Goal: Information Seeking & Learning: Learn about a topic

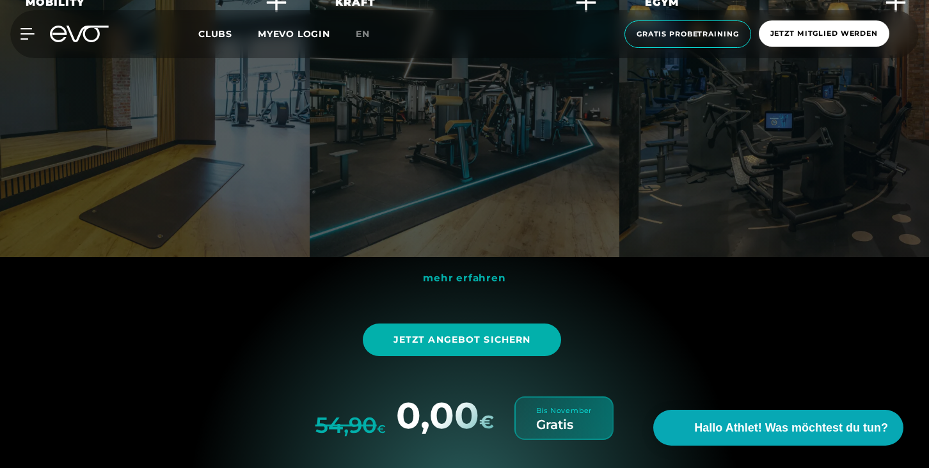
scroll to position [3622, 0]
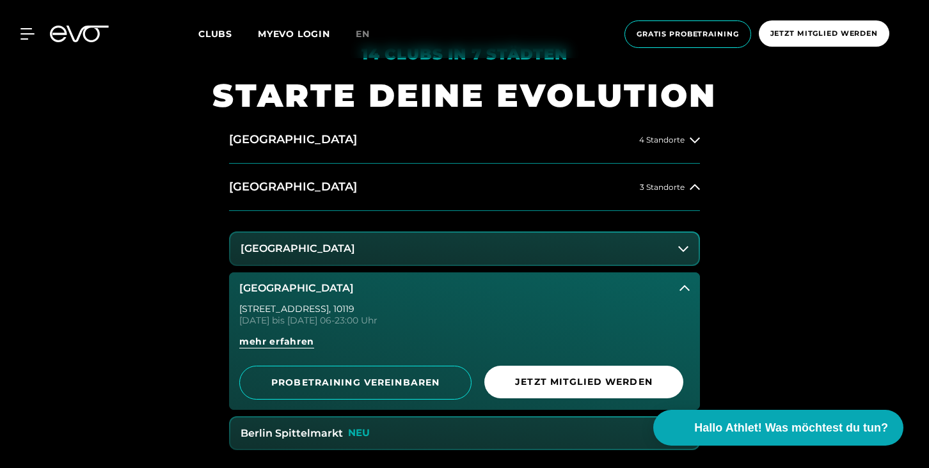
scroll to position [469, 0]
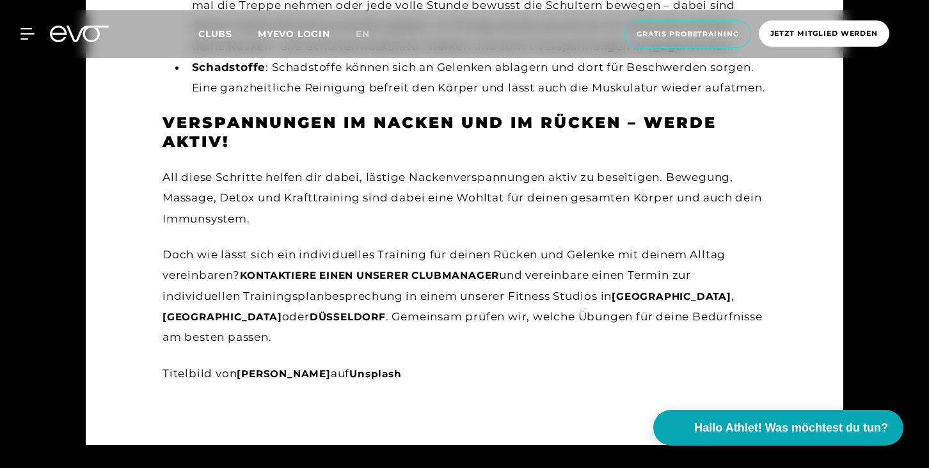
scroll to position [2621, 0]
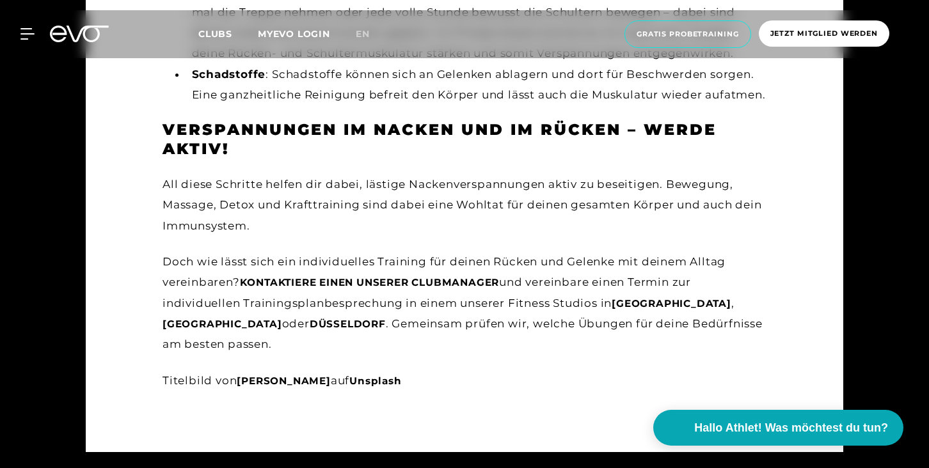
click at [450, 289] on span "Kontaktiere einen unserer Clubmanager" at bounding box center [370, 282] width 260 height 12
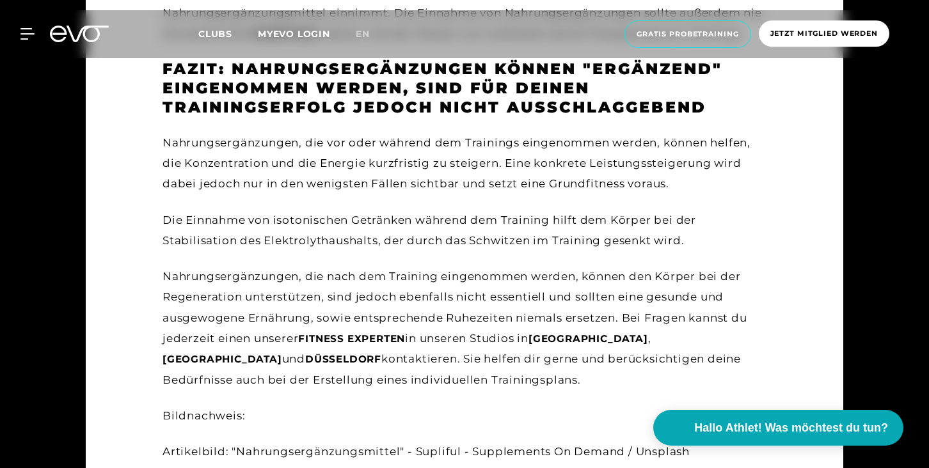
scroll to position [2675, 0]
click at [378, 345] on span "Fitness Experten" at bounding box center [351, 339] width 107 height 12
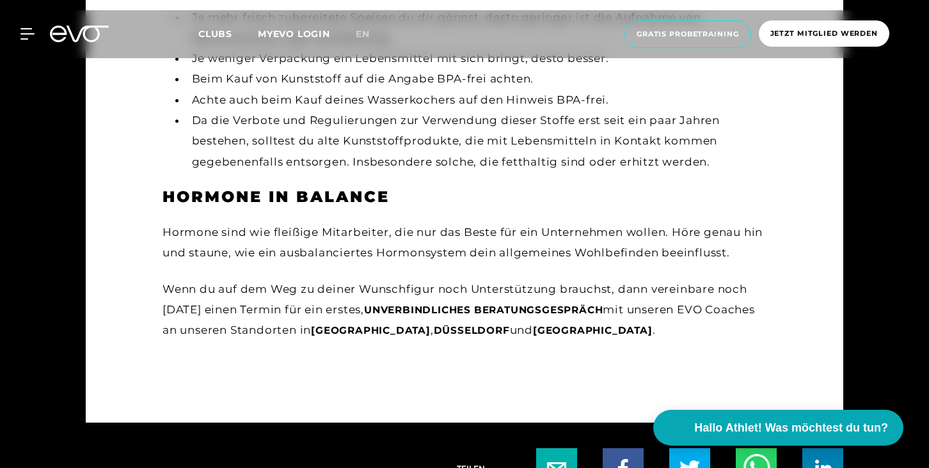
scroll to position [2247, 0]
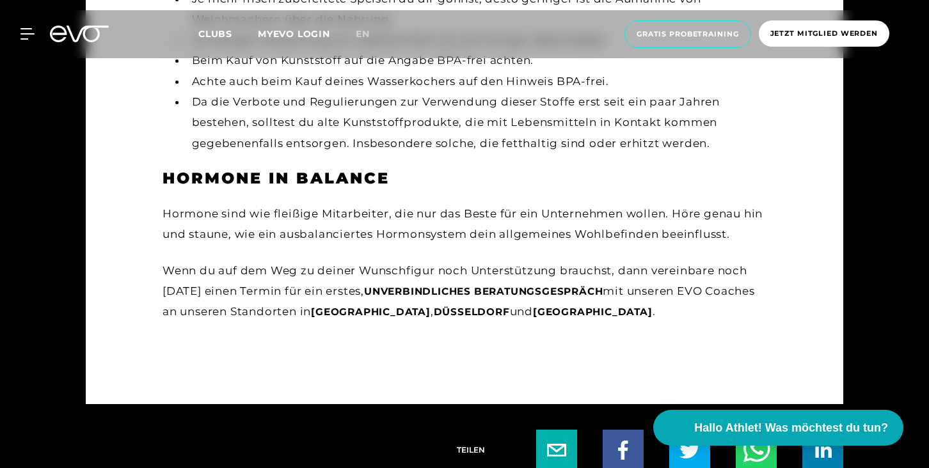
click at [520, 294] on span "unverbindliches Beratungsgespräch" at bounding box center [483, 291] width 239 height 12
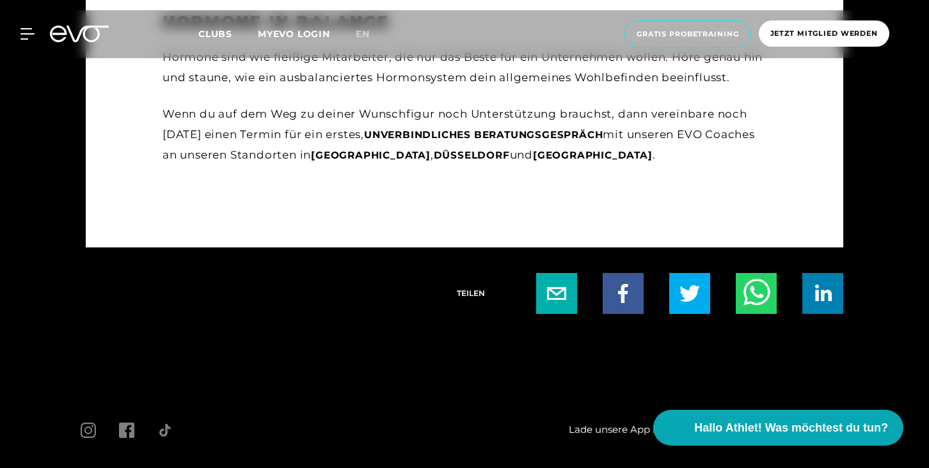
scroll to position [2242, 0]
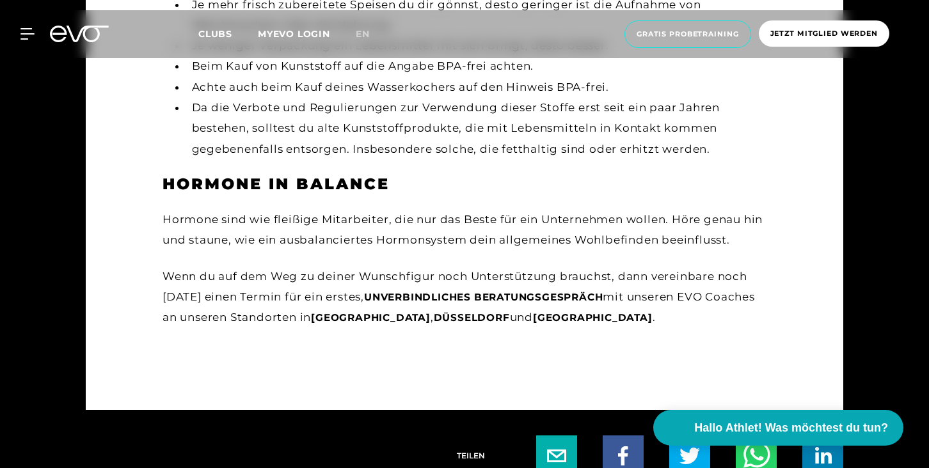
click at [445, 294] on span "unverbindliches Beratungsgespräch" at bounding box center [483, 297] width 239 height 12
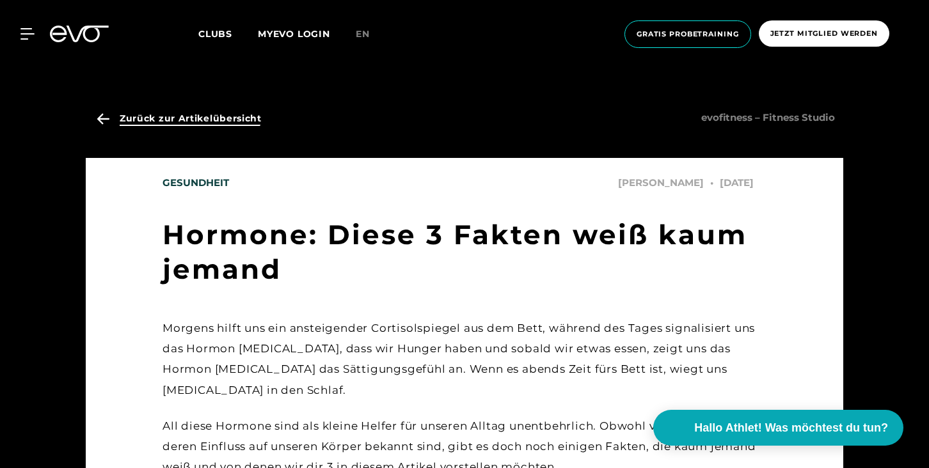
click at [168, 121] on span "Zurück zur Artikelübersicht" at bounding box center [191, 118] width 142 height 13
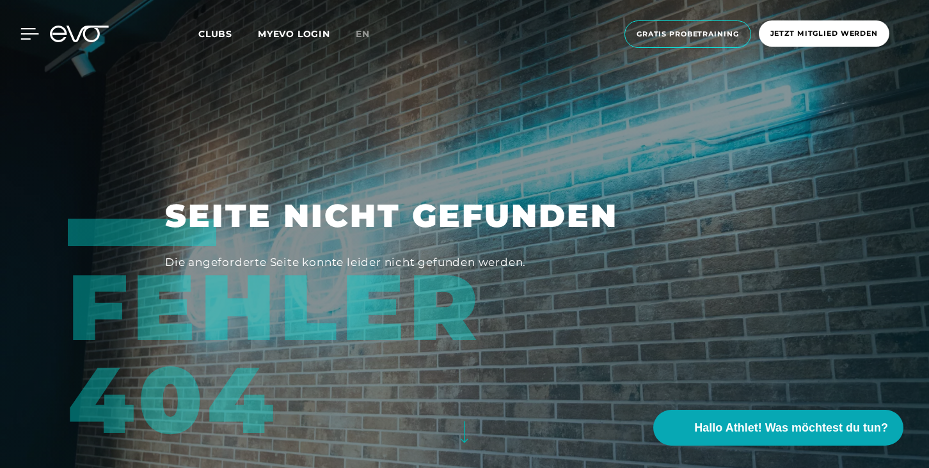
click at [23, 33] on icon at bounding box center [29, 34] width 19 height 12
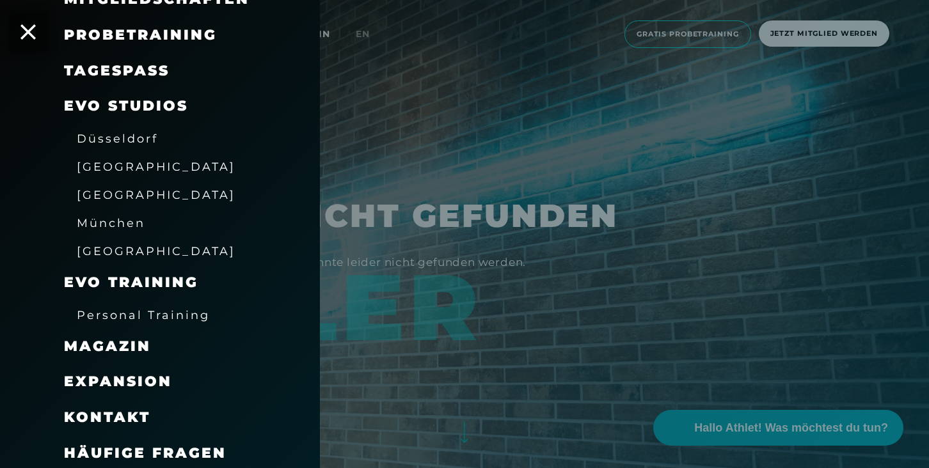
scroll to position [157, 0]
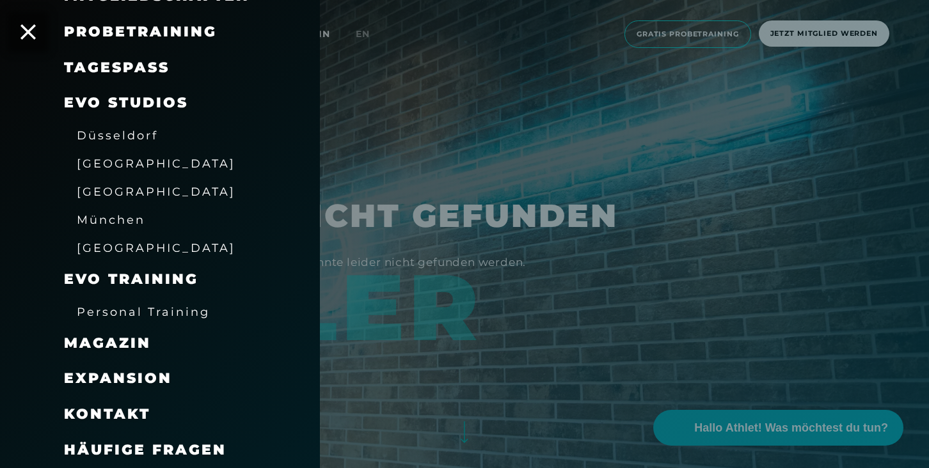
click at [123, 338] on span "Magazin" at bounding box center [107, 343] width 87 height 17
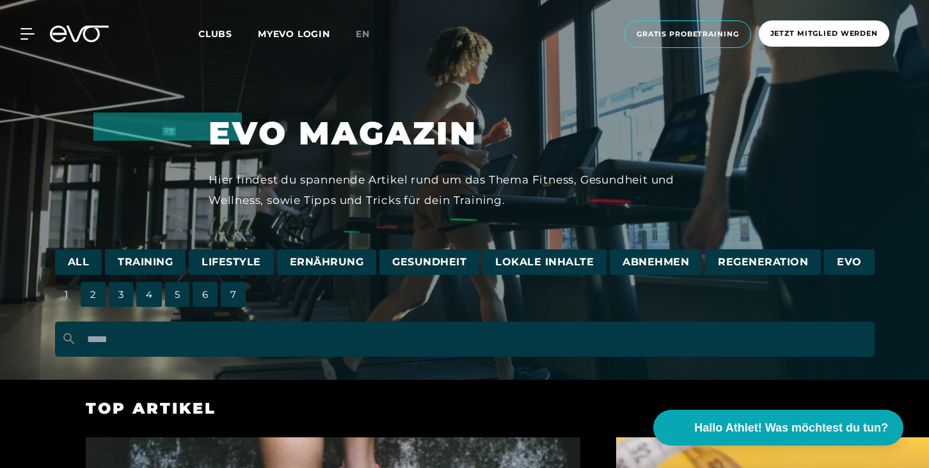
drag, startPoint x: 319, startPoint y: 316, endPoint x: 319, endPoint y: 323, distance: 7.0
click at [319, 317] on div "All Training Lifestyle Ernährung Gesundheit Lokale Inhalte Abnehmen Regeneratio…" at bounding box center [465, 309] width 820 height 144
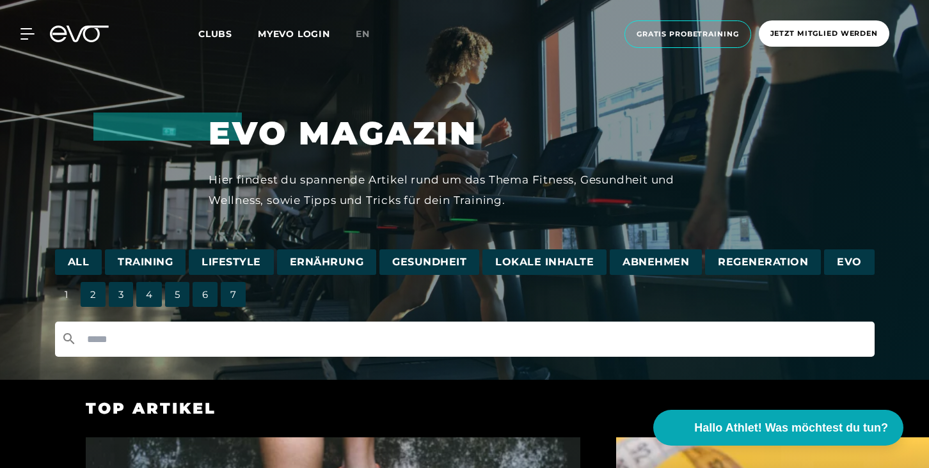
click at [319, 326] on input "text" at bounding box center [465, 339] width 820 height 35
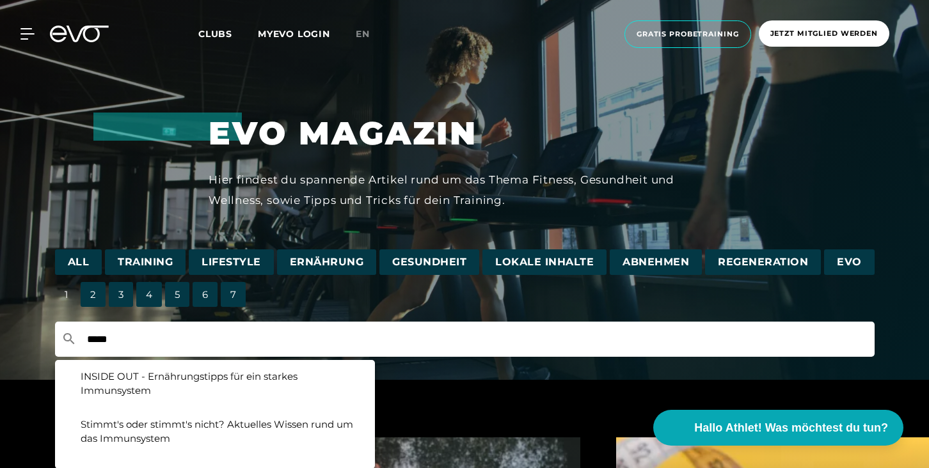
type input "*****"
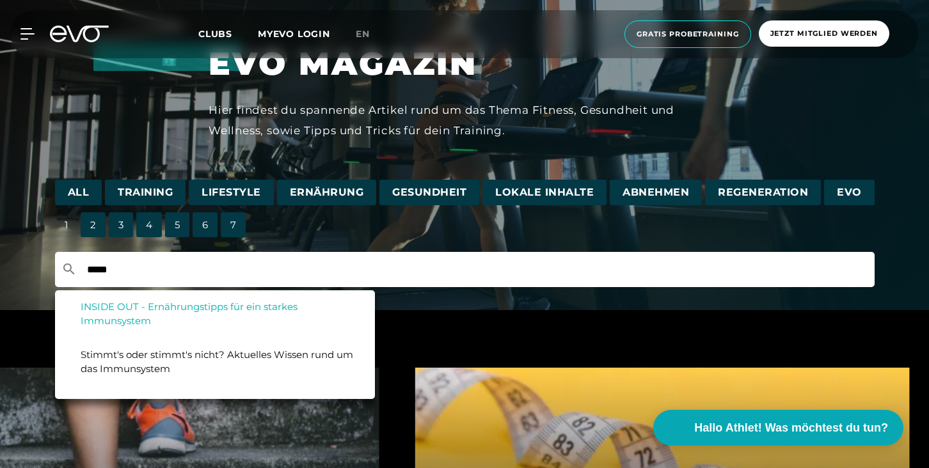
scroll to position [100, 0]
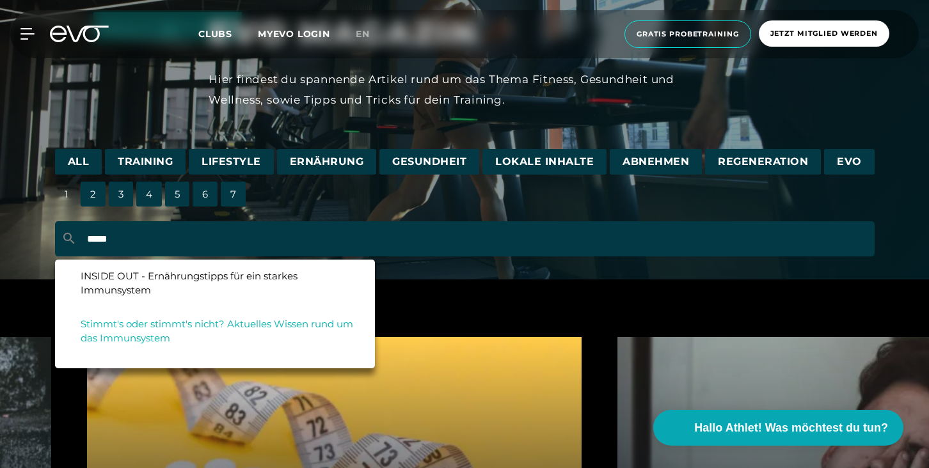
click at [245, 320] on span "Stimmt's oder stimmt's nicht? Aktuelles Wissen rund um das Immunsystem" at bounding box center [217, 331] width 273 height 27
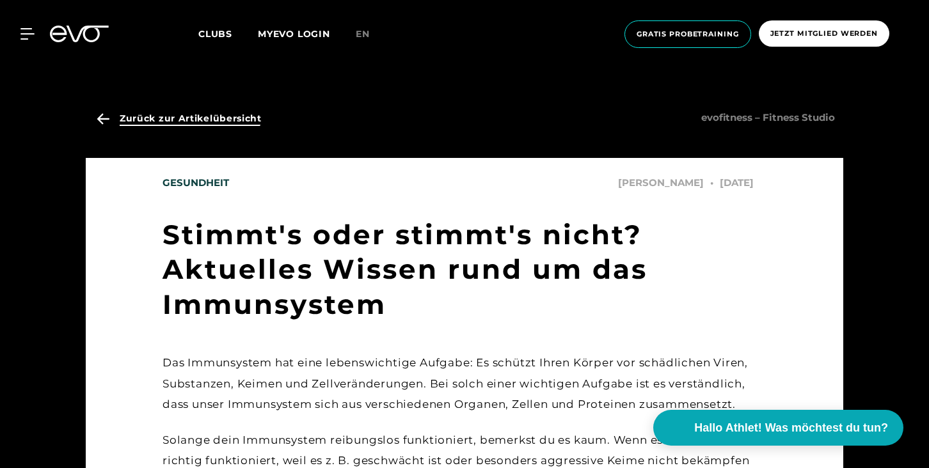
click at [115, 127] on span "Zurück zur Artikelübersicht" at bounding box center [177, 118] width 170 height 33
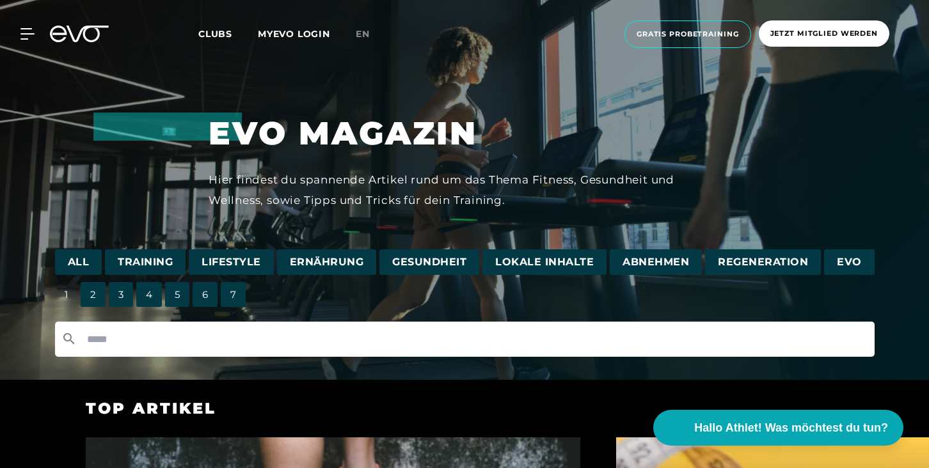
click at [189, 351] on input "text" at bounding box center [465, 339] width 820 height 35
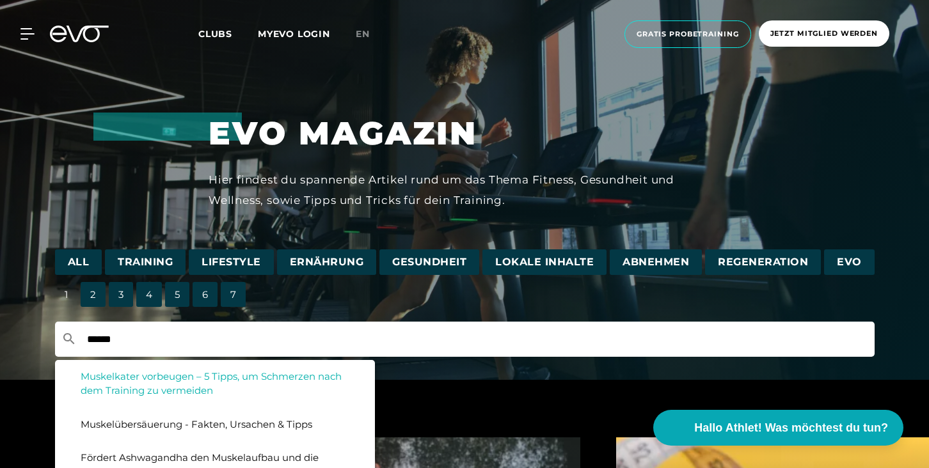
type input "******"
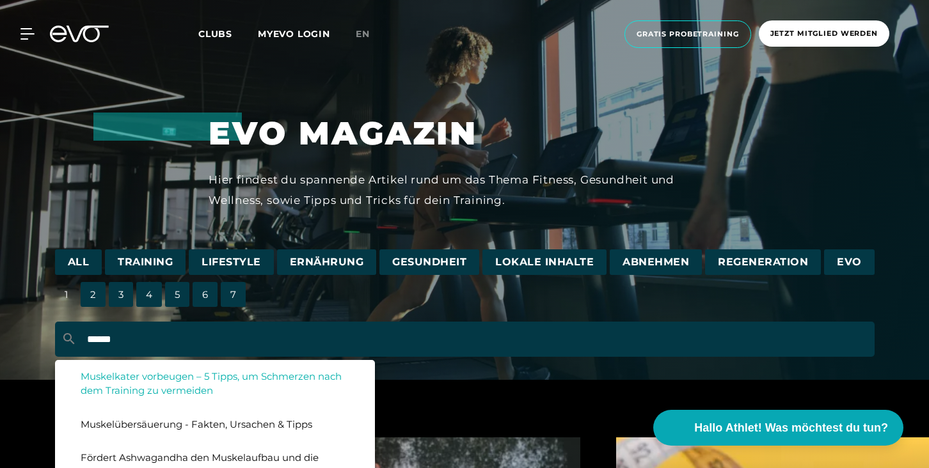
click at [210, 381] on span "Muskelkater vorbeugen – 5 Tipps, um Schmerzen nach dem Training zu vermeiden" at bounding box center [211, 383] width 261 height 27
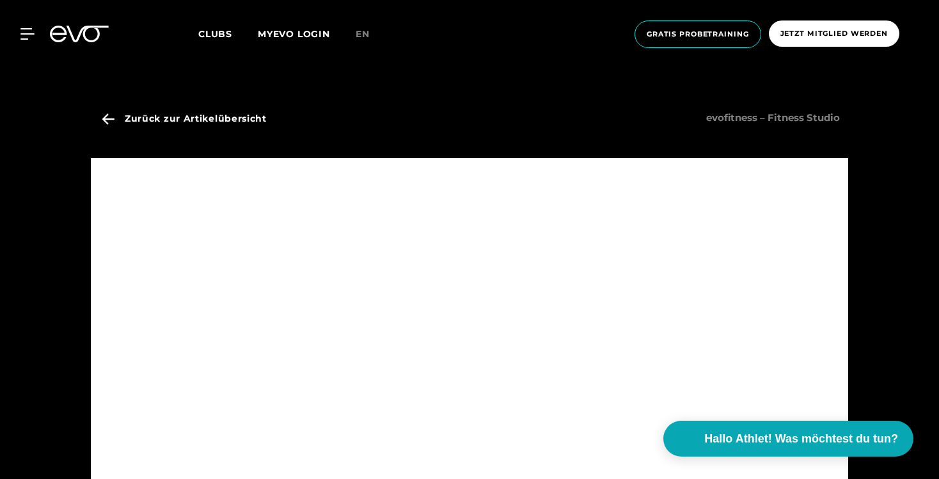
scroll to position [154, 0]
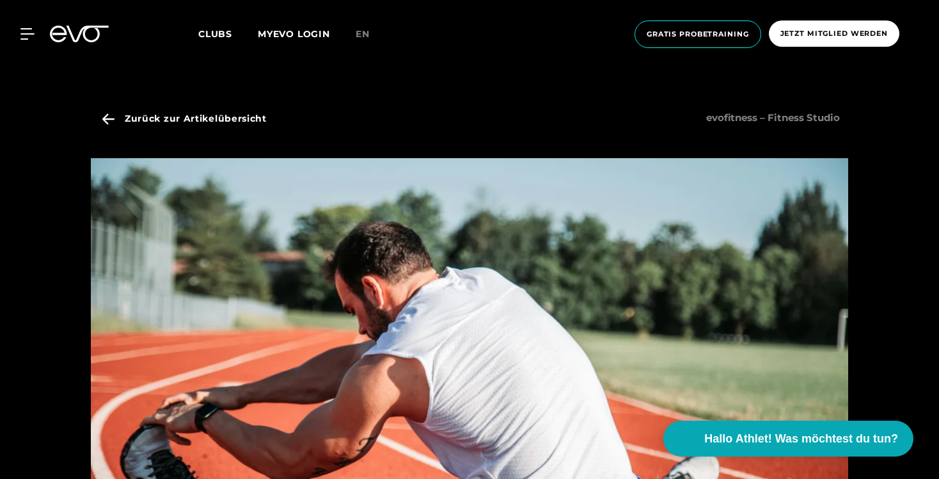
click at [97, 112] on link "Zurück zur Artikelübersicht" at bounding box center [184, 130] width 175 height 56
click at [101, 115] on icon at bounding box center [108, 119] width 22 height 12
click at [109, 122] on icon at bounding box center [108, 119] width 22 height 12
click at [154, 117] on span "Zurück zur Artikelübersicht" at bounding box center [196, 118] width 142 height 13
click at [187, 118] on span "Zurück zur Artikelübersicht" at bounding box center [196, 118] width 142 height 13
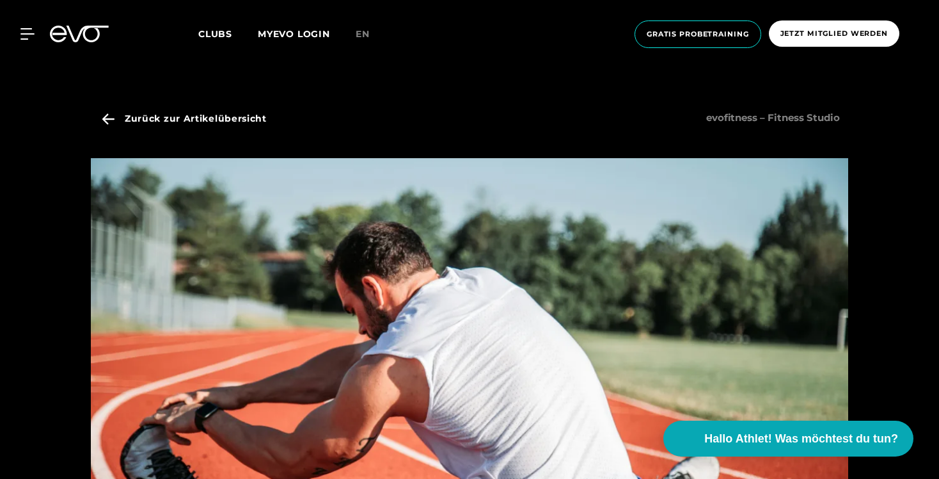
drag, startPoint x: 92, startPoint y: 40, endPoint x: 33, endPoint y: 38, distance: 58.9
click at [92, 40] on icon at bounding box center [79, 34] width 59 height 17
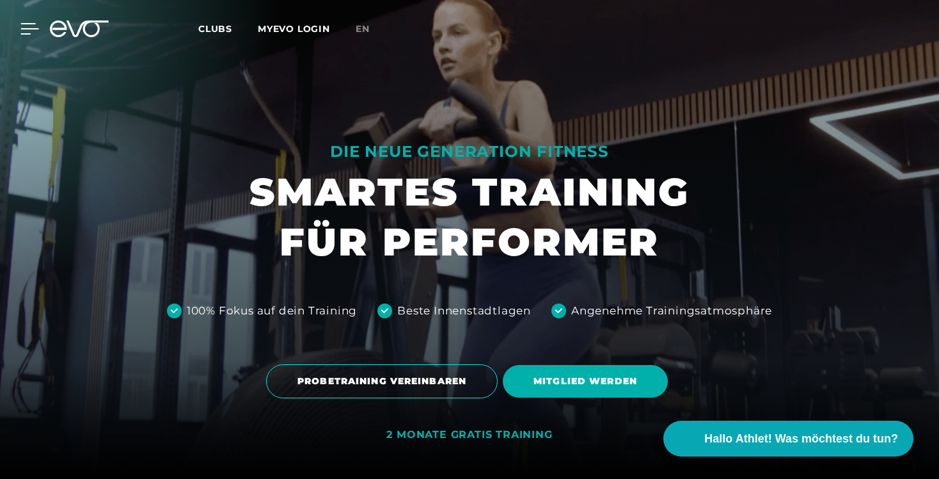
click at [26, 32] on icon at bounding box center [29, 29] width 19 height 12
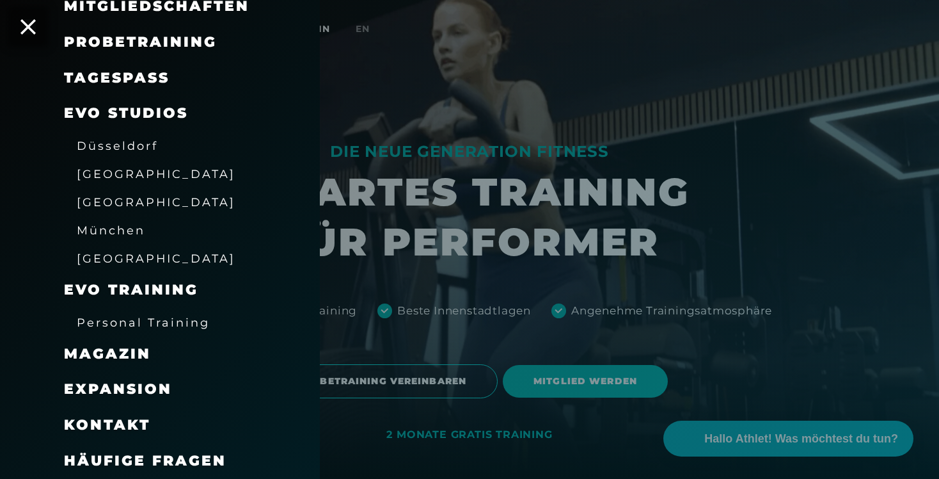
scroll to position [147, 0]
click at [113, 347] on span "Magazin" at bounding box center [107, 353] width 87 height 17
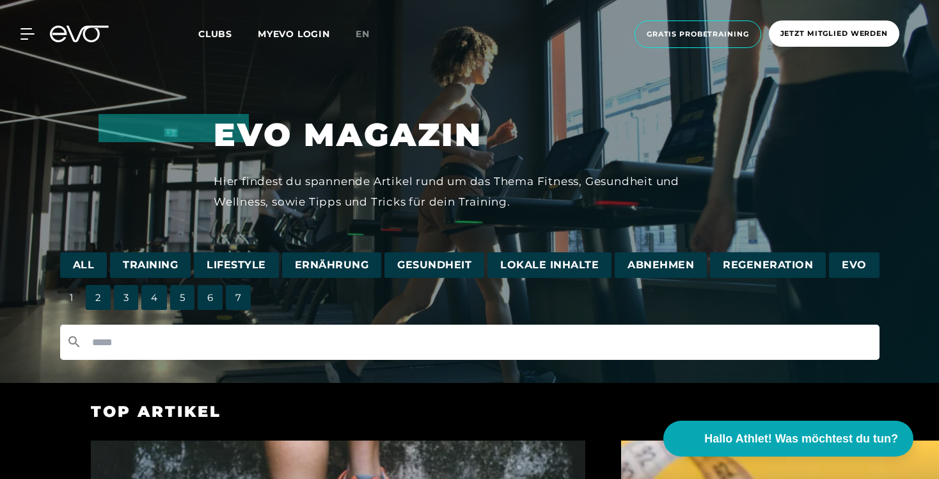
click at [226, 339] on input "text" at bounding box center [470, 341] width 820 height 35
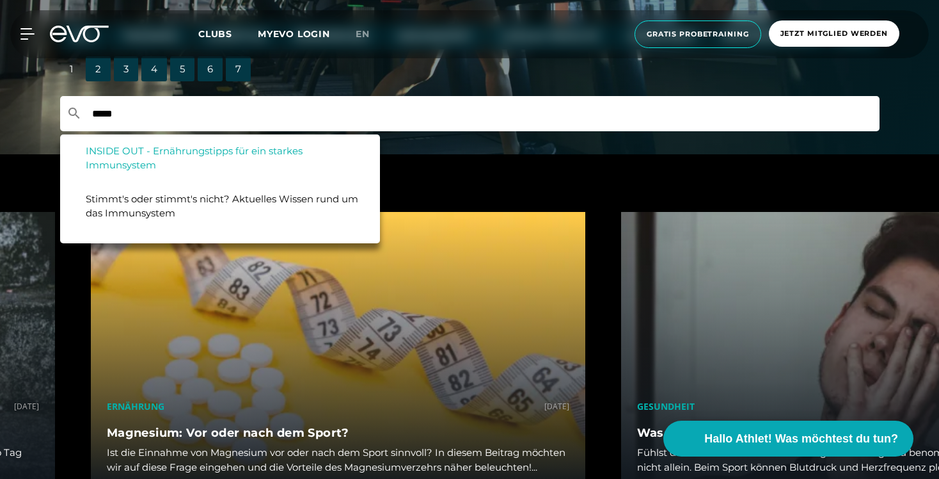
scroll to position [223, 0]
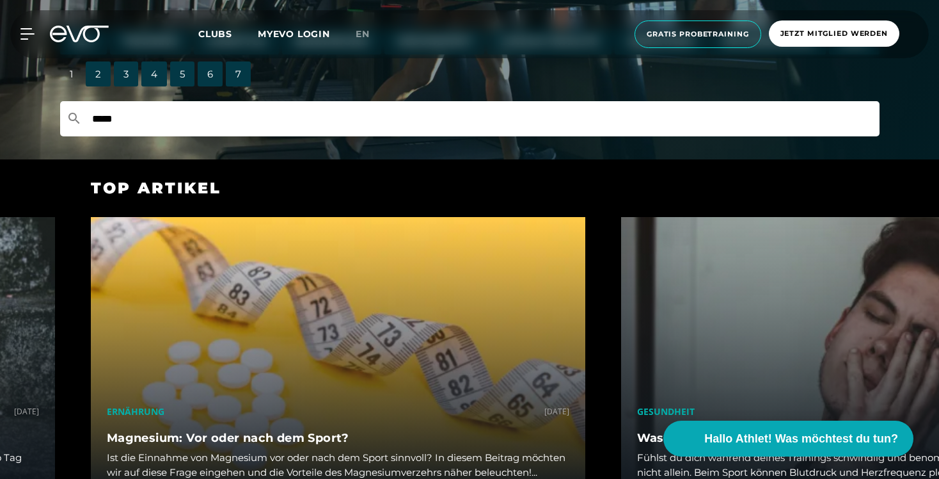
drag, startPoint x: 129, startPoint y: 121, endPoint x: 54, endPoint y: 121, distance: 74.2
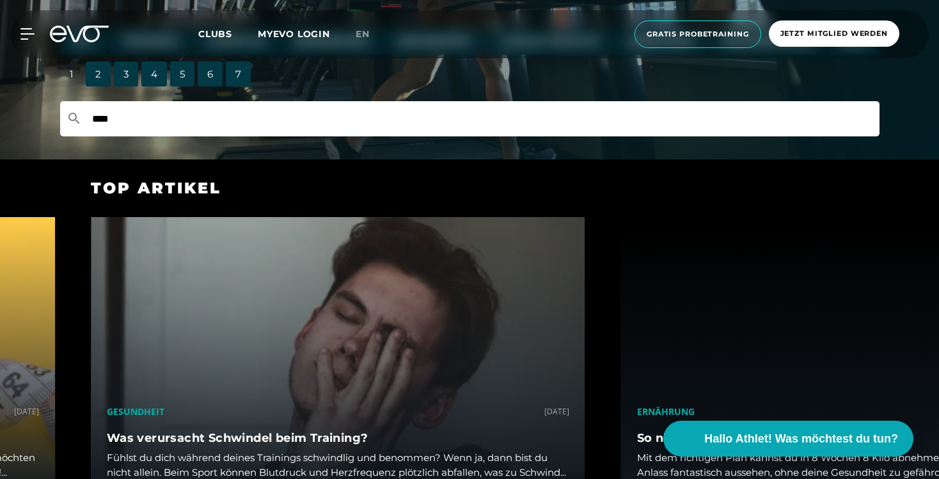
type input "*****"
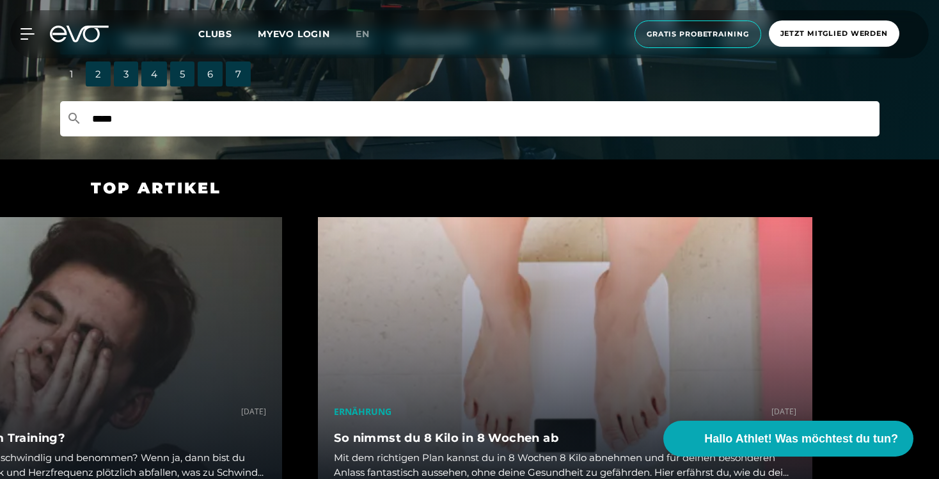
drag, startPoint x: 180, startPoint y: 125, endPoint x: 72, endPoint y: 111, distance: 109.0
click at [72, 111] on div "*****" at bounding box center [470, 118] width 820 height 35
type input "*"
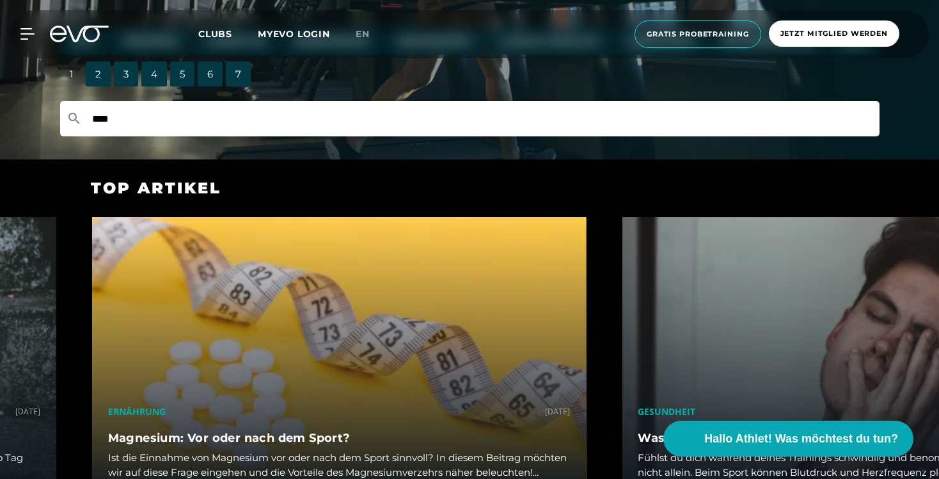
click at [218, 123] on input "****" at bounding box center [470, 118] width 820 height 35
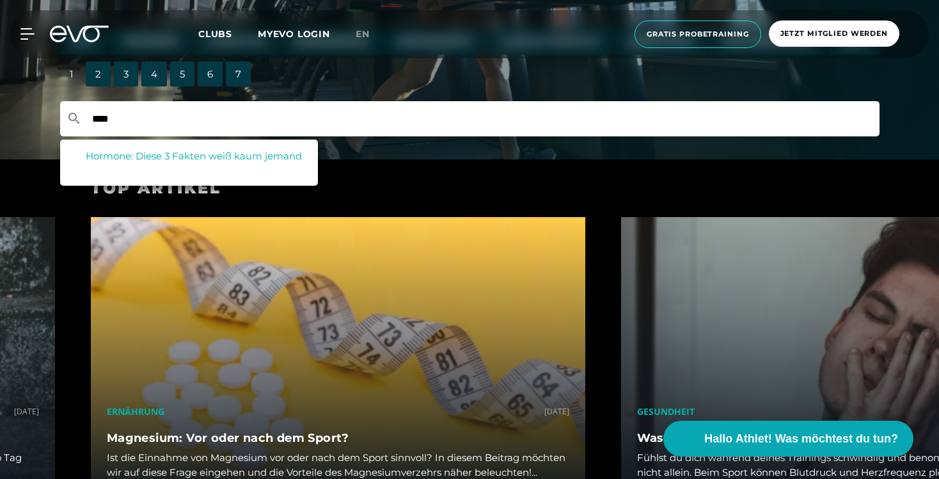
type input "****"
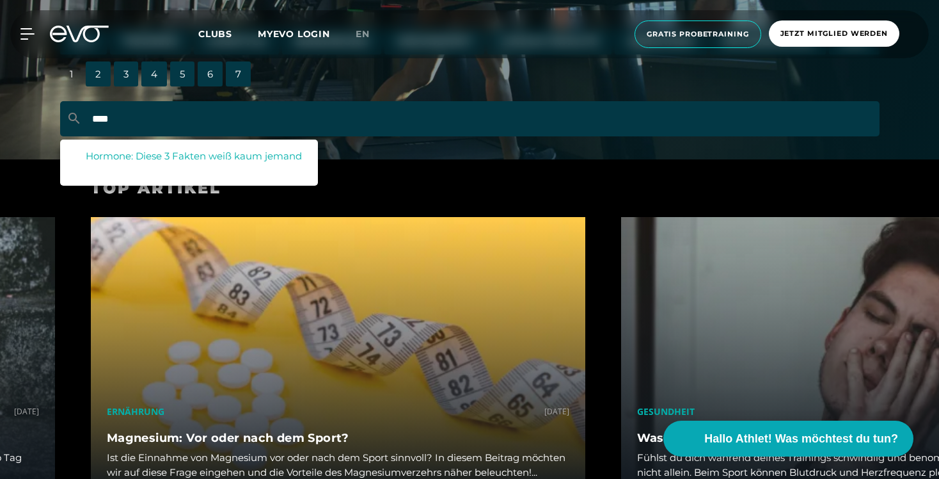
click at [221, 153] on span "Hormone: Diese 3 Fakten weiß kaum jemand" at bounding box center [194, 156] width 216 height 12
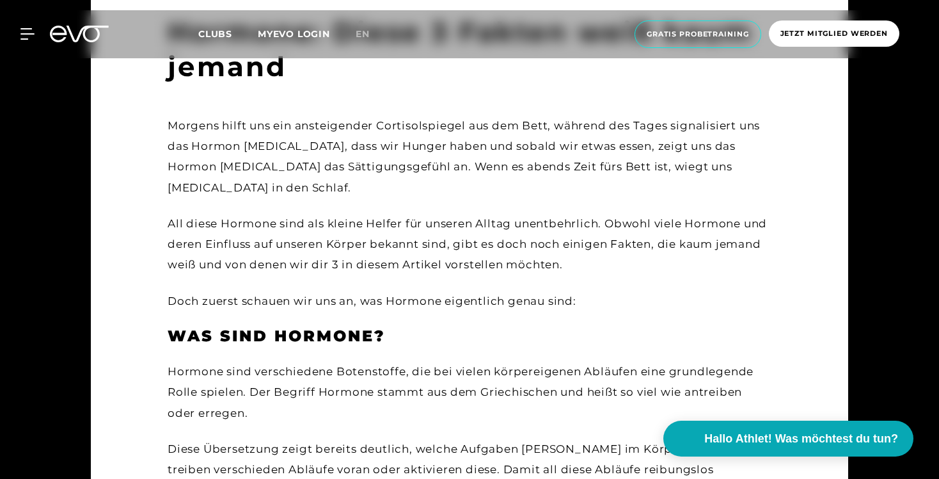
scroll to position [90, 0]
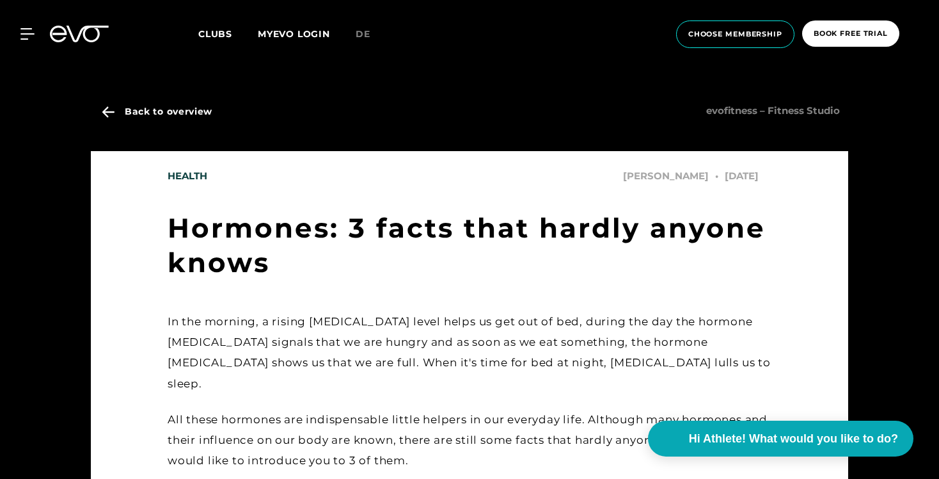
scroll to position [8, 0]
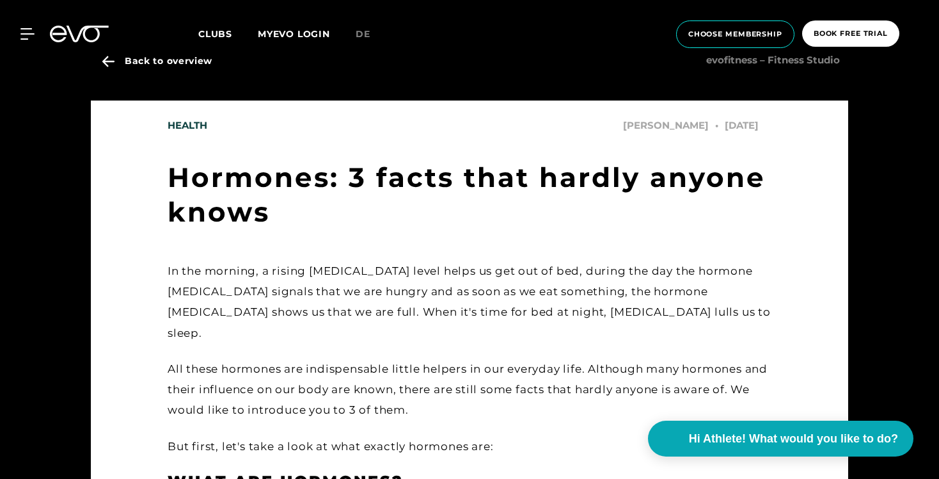
scroll to position [43, 0]
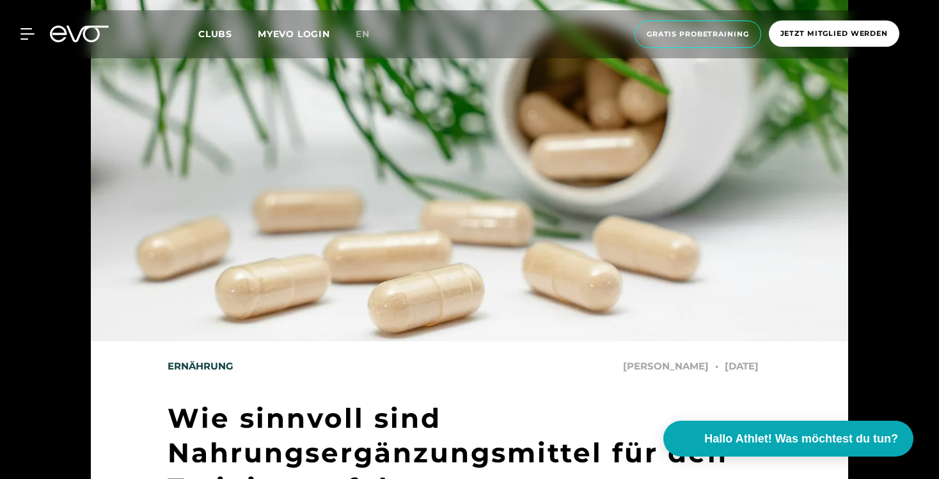
scroll to position [341, 0]
